Goal: Find specific page/section: Find specific page/section

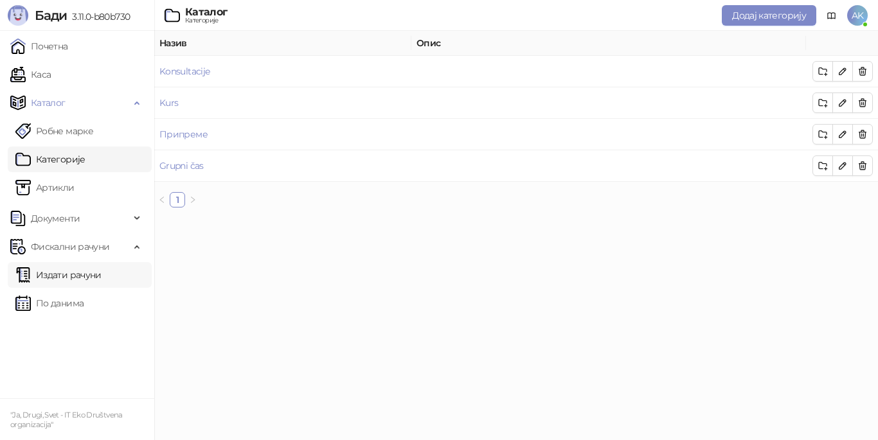
click at [83, 278] on link "Издати рачуни" at bounding box center [58, 275] width 86 height 26
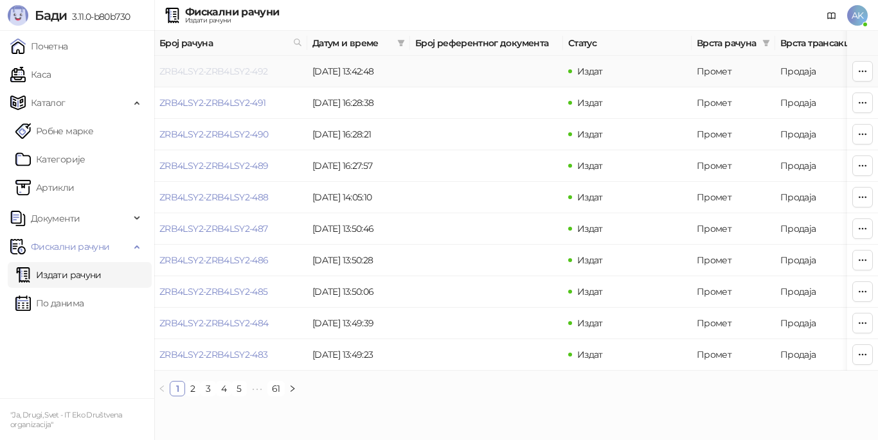
click at [249, 71] on link "ZRB4LSY2-ZRB4LSY2-492" at bounding box center [213, 72] width 109 height 12
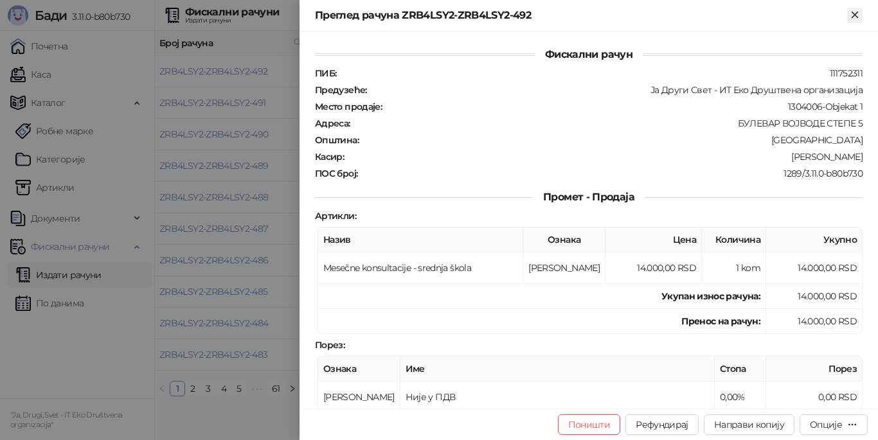
click at [852, 11] on icon "Close" at bounding box center [855, 15] width 12 height 12
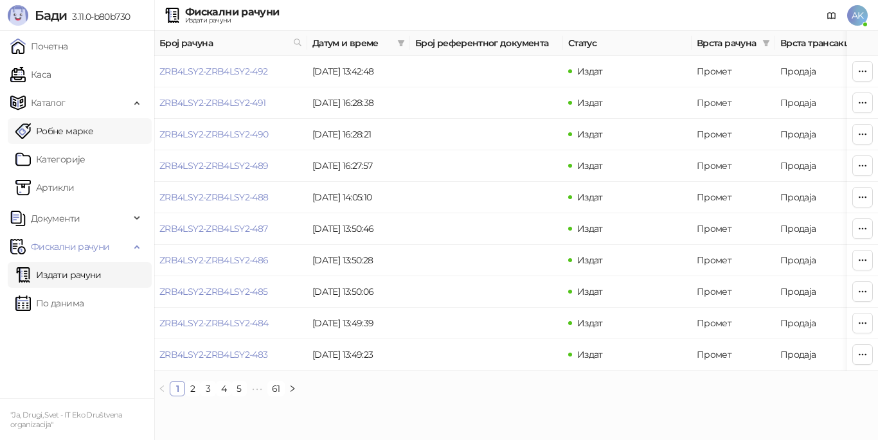
click at [93, 132] on link "Робне марке" at bounding box center [54, 131] width 78 height 26
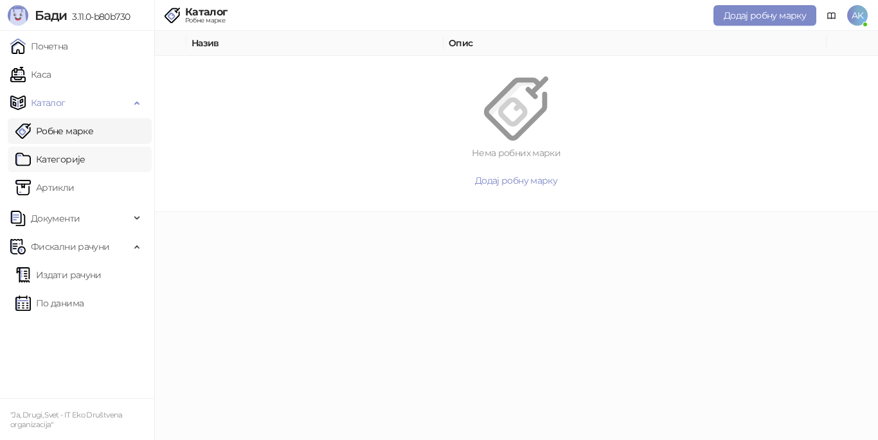
click at [86, 159] on link "Категорије" at bounding box center [50, 160] width 70 height 26
